Goal: Task Accomplishment & Management: Complete application form

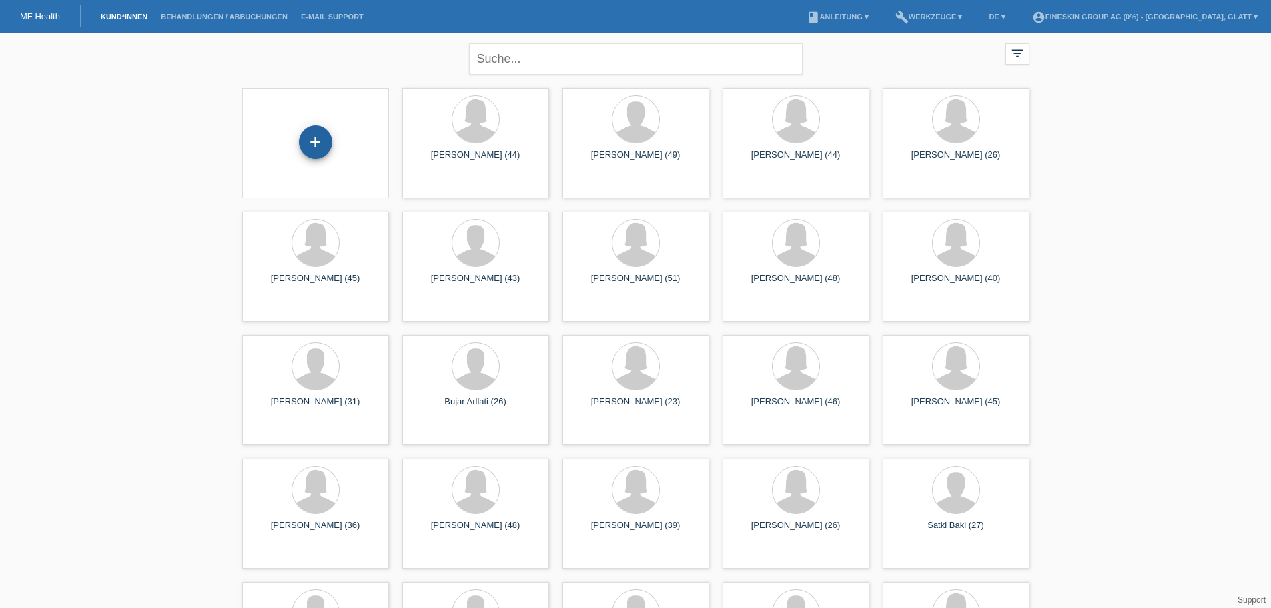
click at [320, 143] on div "+" at bounding box center [315, 141] width 33 height 33
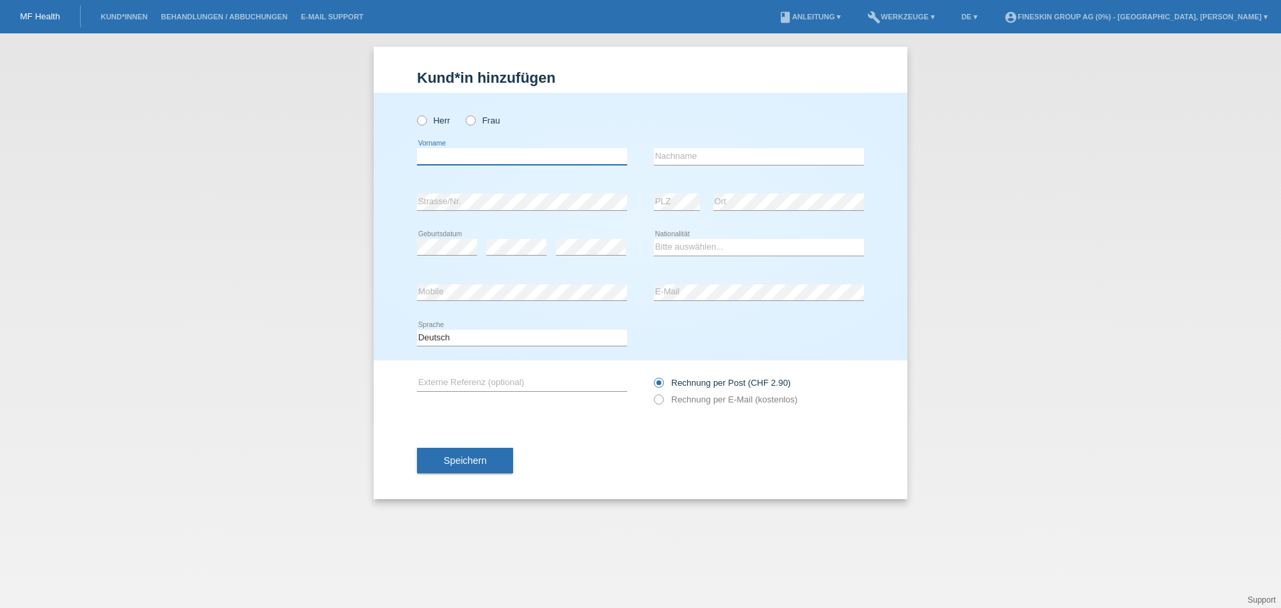
click at [507, 154] on input "text" at bounding box center [522, 156] width 210 height 17
paste input "Yasemin"
type input "Yasemin"
click at [464, 113] on icon at bounding box center [464, 113] width 0 height 0
click at [469, 121] on input "Frau" at bounding box center [470, 119] width 9 height 9
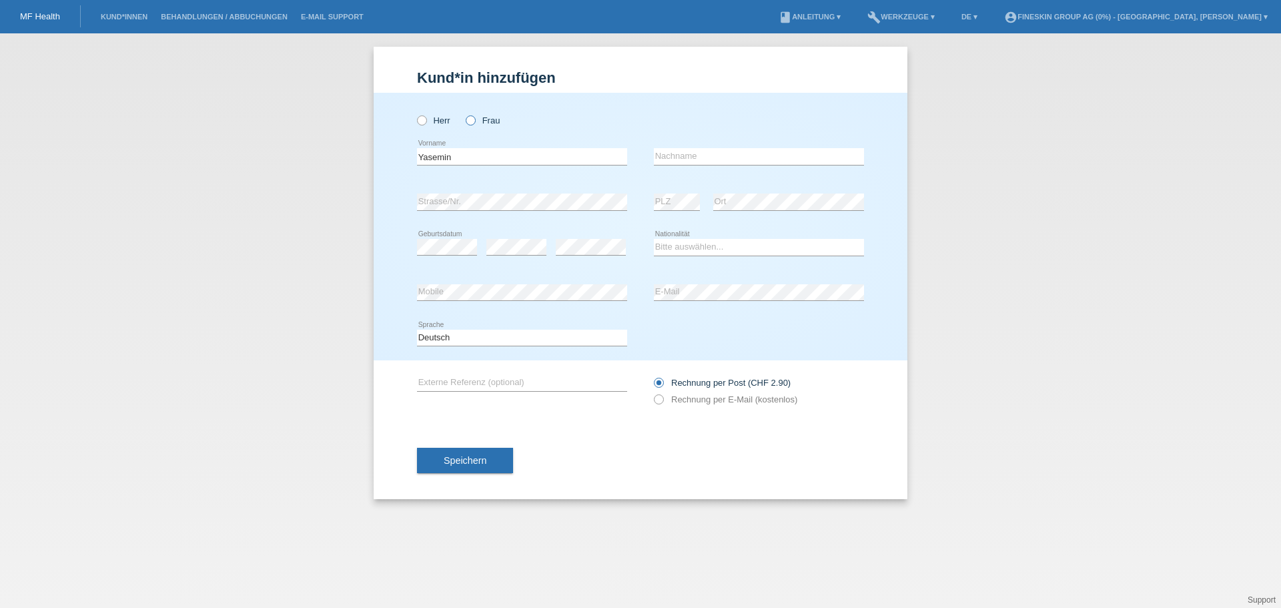
radio input "true"
click at [679, 156] on input "text" at bounding box center [759, 156] width 210 height 17
paste input "[PERSON_NAME]"
type input "[PERSON_NAME]"
click at [699, 246] on select "Bitte auswählen... Schweiz Deutschland Liechtenstein Österreich ------------ Af…" at bounding box center [759, 247] width 210 height 16
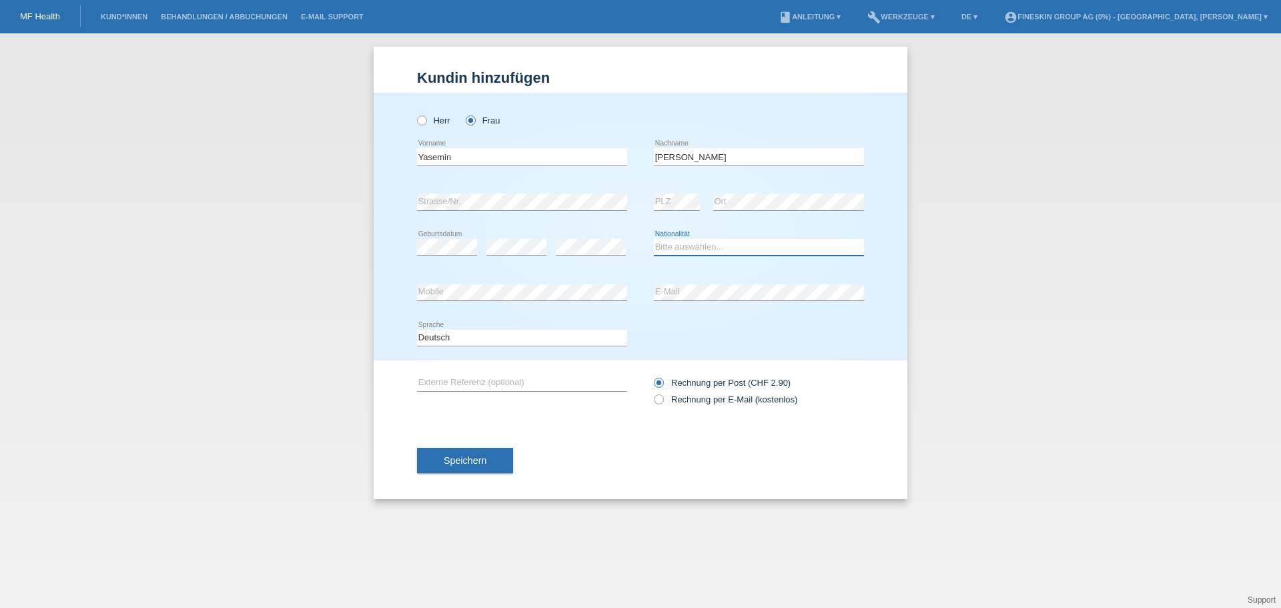
select select "CH"
click at [654, 239] on select "Bitte auswählen... Schweiz Deutschland Liechtenstein Österreich ------------ Af…" at bounding box center [759, 247] width 210 height 16
click at [461, 464] on span "Speichern" at bounding box center [465, 460] width 43 height 11
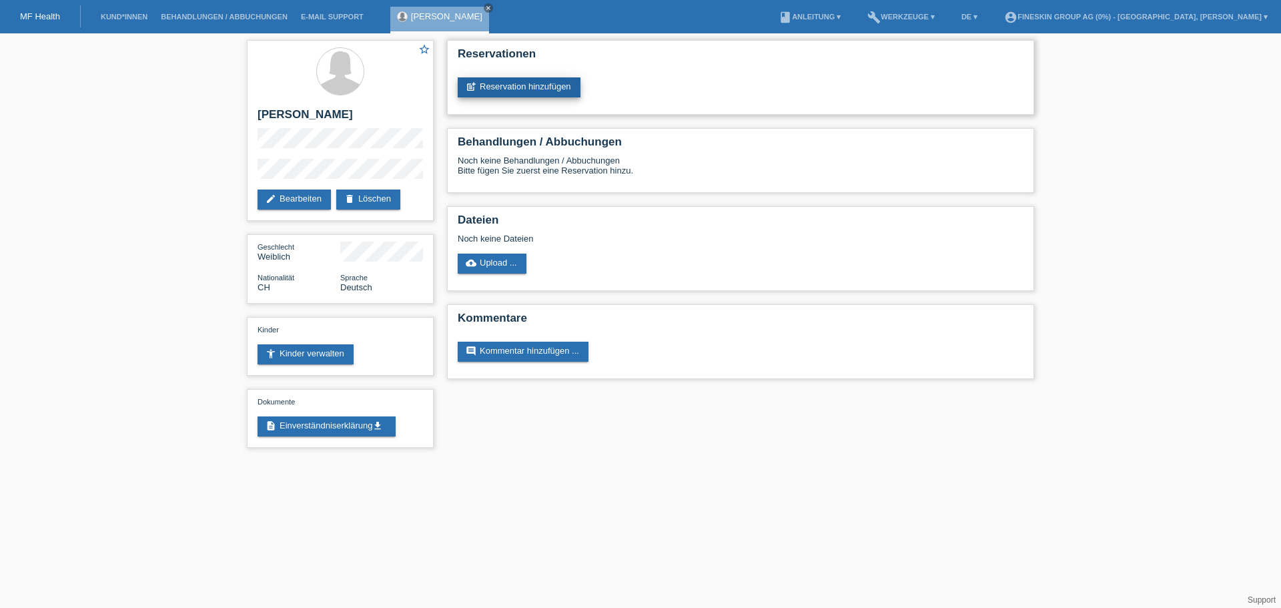
click at [554, 89] on link "post_add Reservation hinzufügen" at bounding box center [519, 87] width 123 height 20
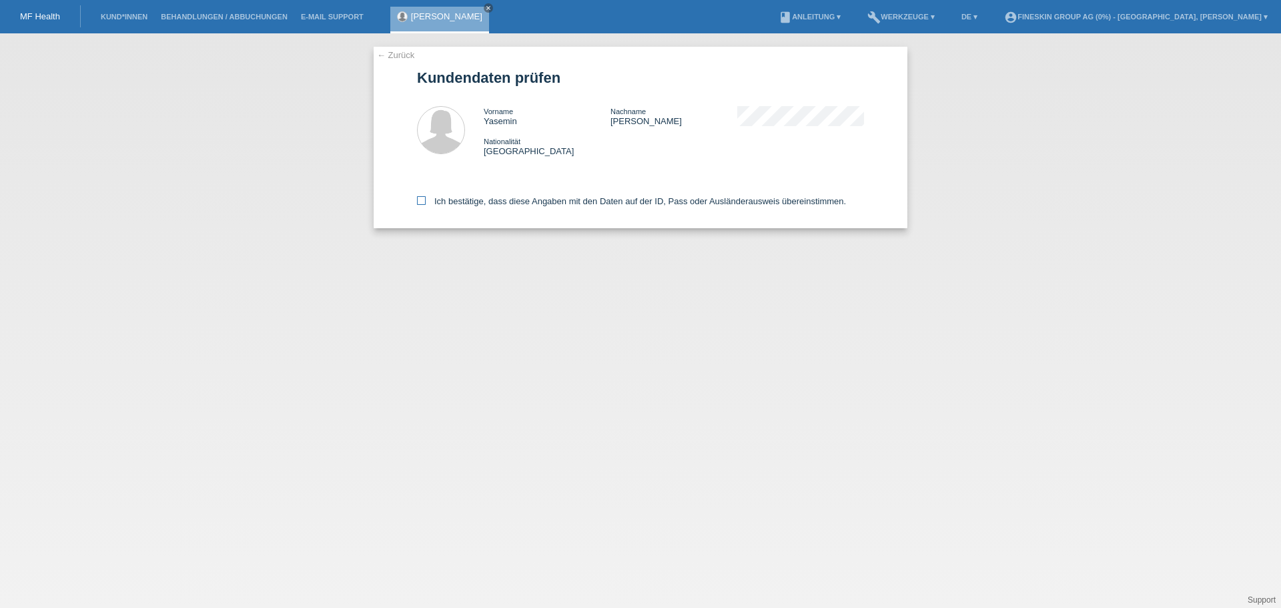
click at [601, 205] on label "Ich bestätige, dass diese Angaben mit den Daten auf der ID, Pass oder Ausländer…" at bounding box center [631, 201] width 429 height 10
click at [426, 205] on input "Ich bestätige, dass diese Angaben mit den Daten auf der ID, Pass oder Ausländer…" at bounding box center [421, 200] width 9 height 9
checkbox input "true"
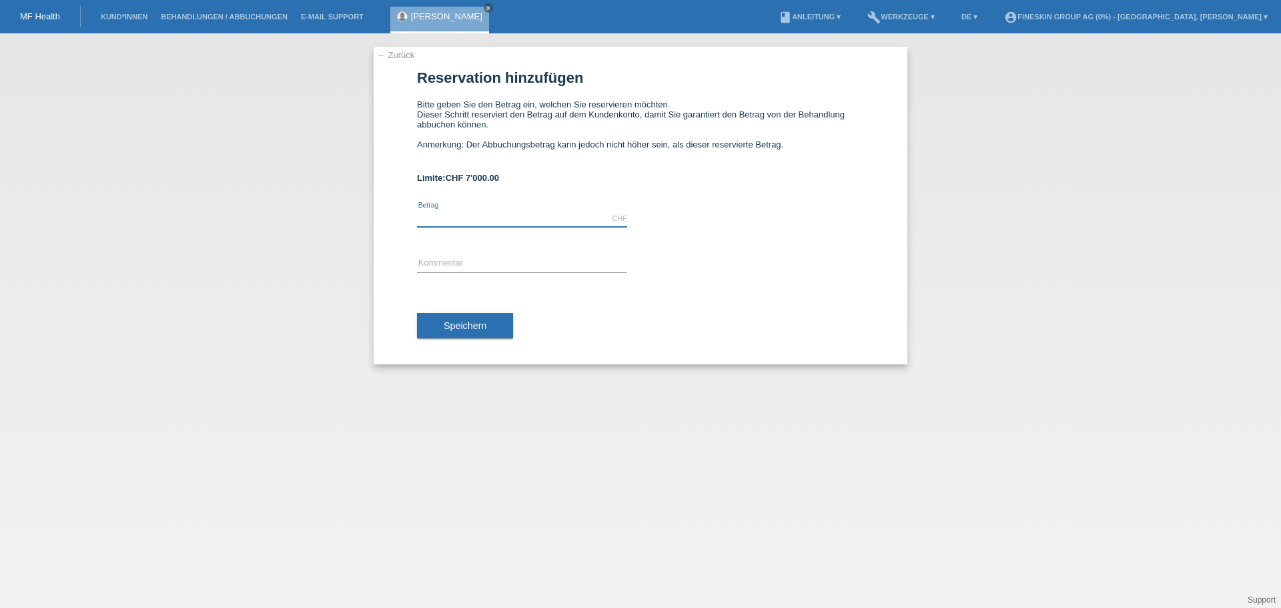
click at [526, 223] on input "text" at bounding box center [522, 218] width 210 height 17
type input "1670.00"
click at [496, 260] on input "text" at bounding box center [522, 264] width 210 height 17
type input "GS_Sculptra_17092025"
click at [480, 328] on span "Speichern" at bounding box center [465, 325] width 43 height 11
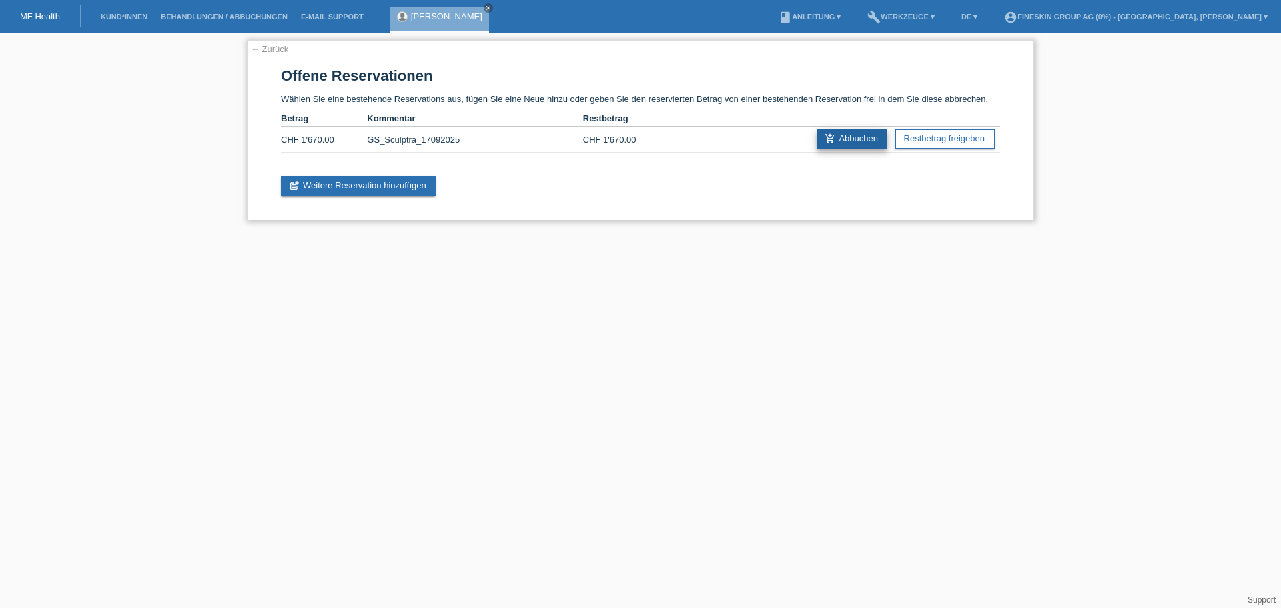
click at [851, 136] on link "add_shopping_cart Abbuchen" at bounding box center [852, 139] width 71 height 20
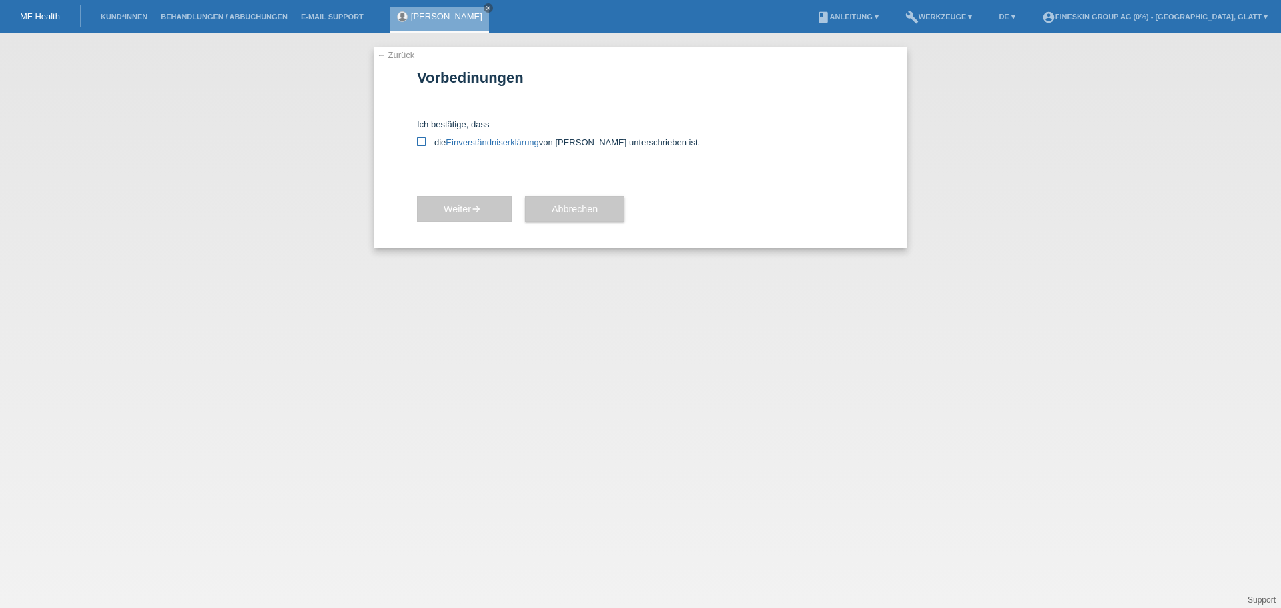
click at [428, 143] on label "die Einverständniserklärung von der Kundin unterschrieben ist." at bounding box center [640, 142] width 447 height 10
click at [426, 143] on input "die Einverständniserklärung von der Kundin unterschrieben ist." at bounding box center [421, 141] width 9 height 9
checkbox input "true"
click at [458, 203] on span "Weiter arrow_forward" at bounding box center [464, 208] width 41 height 11
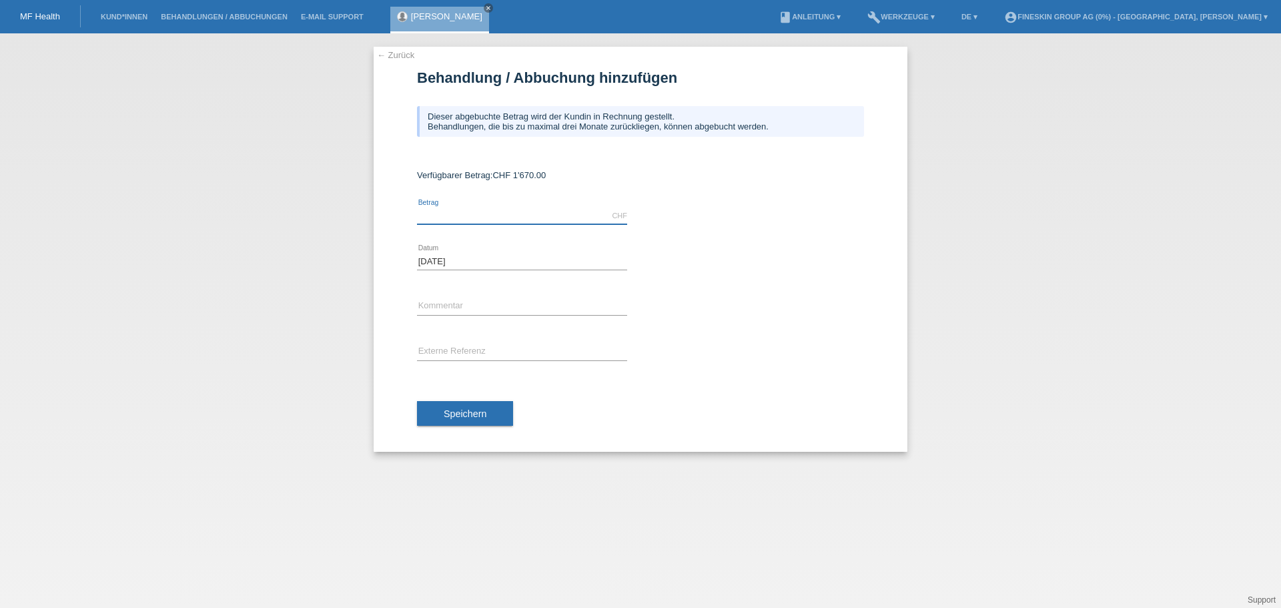
click at [539, 213] on input "text" at bounding box center [522, 215] width 210 height 17
type input "1670.00"
click at [494, 296] on div "error Kommentar" at bounding box center [522, 306] width 210 height 45
click at [494, 300] on input "text" at bounding box center [522, 306] width 210 height 17
type input "GS_Sculptra_17092025"
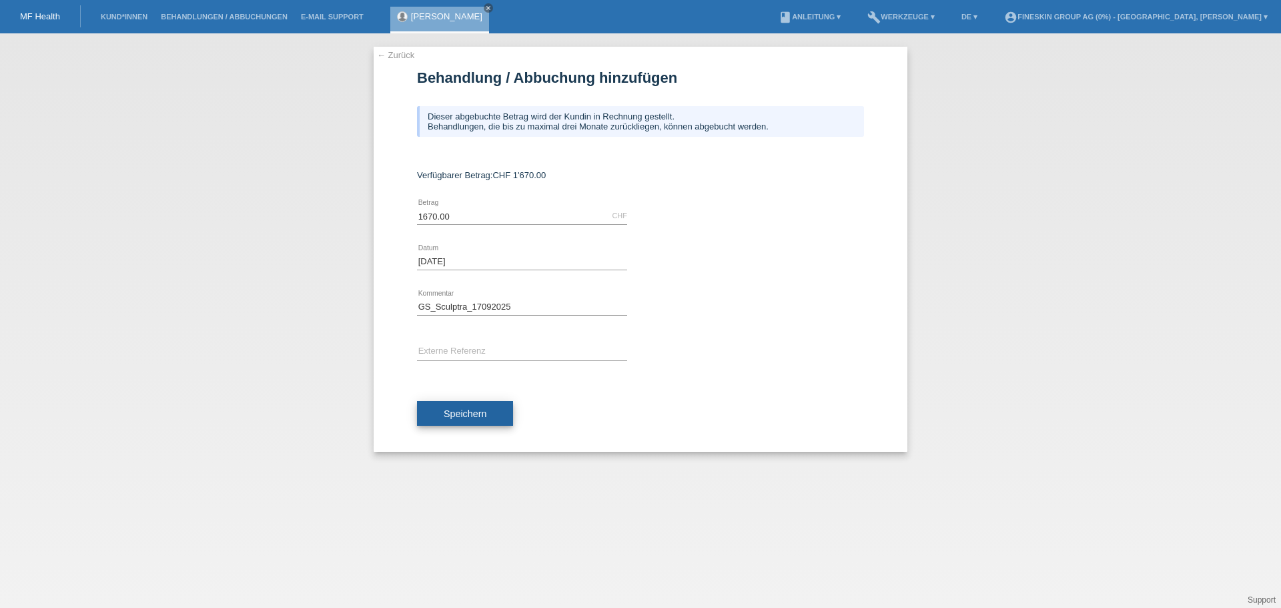
click at [481, 410] on span "Speichern" at bounding box center [465, 413] width 43 height 11
